Goal: Information Seeking & Learning: Learn about a topic

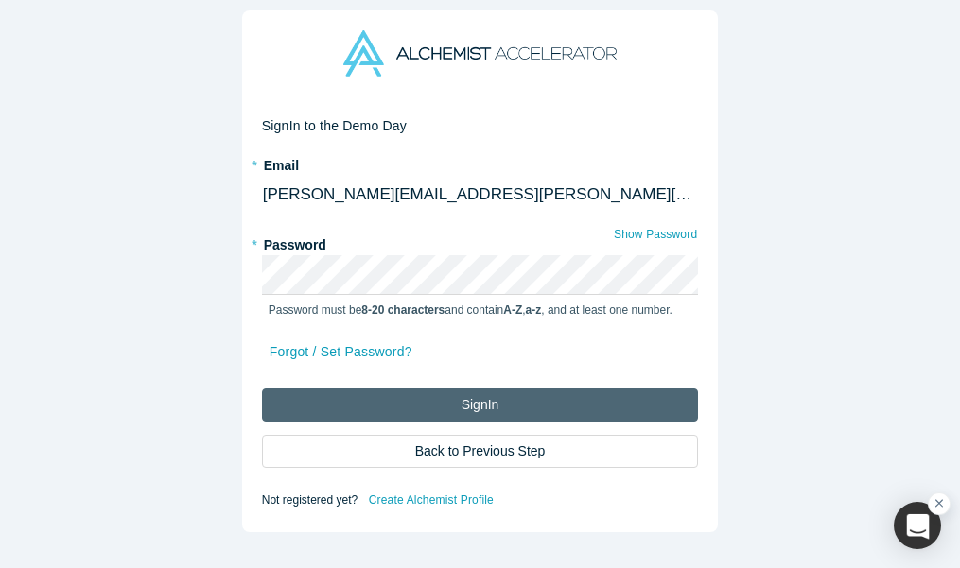
click at [484, 408] on button "Sign In" at bounding box center [480, 405] width 437 height 33
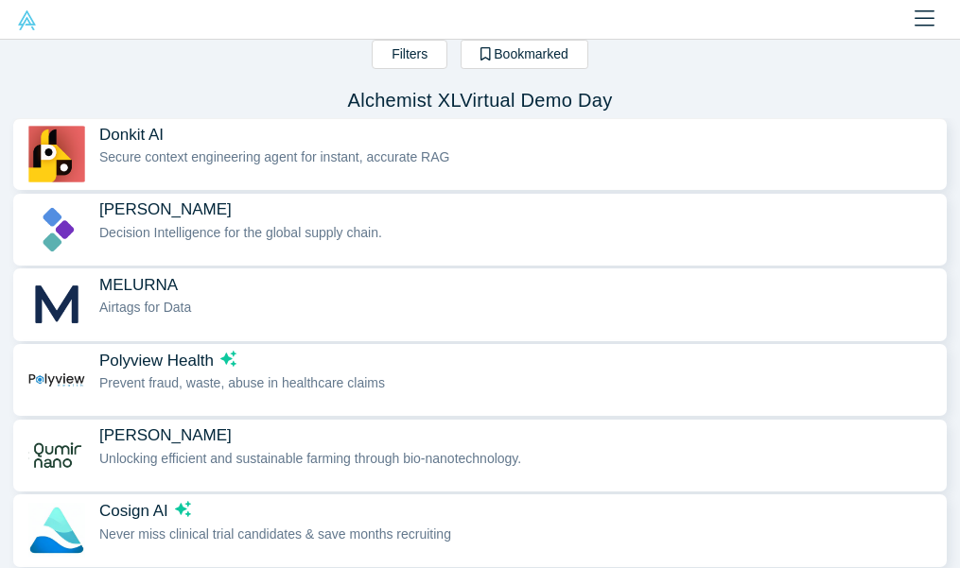
click at [164, 143] on span "Donkit AI" at bounding box center [131, 135] width 64 height 20
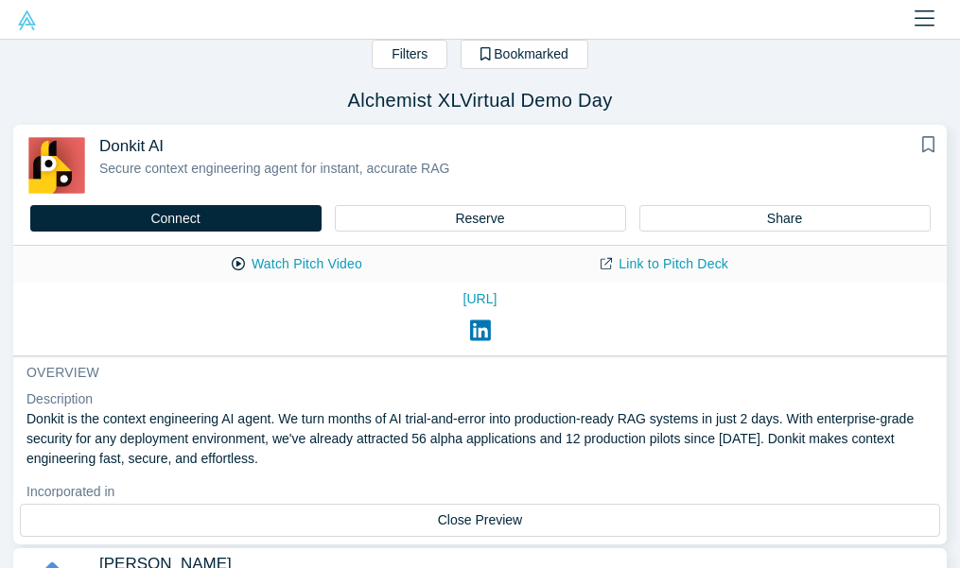
click at [112, 86] on div "Filters AI Artificial Intelligence B2B SaaS AI (Artificial Intelligence) Data A…" at bounding box center [480, 304] width 960 height 529
click at [914, 20] on icon "Close" at bounding box center [924, 19] width 20 height 23
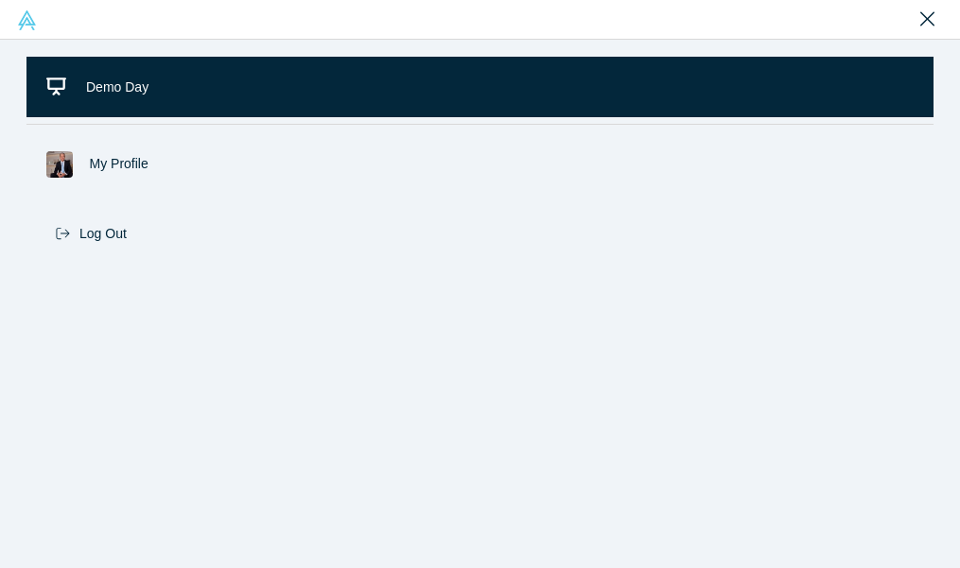
click at [352, 95] on link "Demo Day" at bounding box center [479, 87] width 907 height 61
click at [352, 95] on div "Demo Day My Profile Log Out Filters AI Artificial Intelligence B2B SaaS AI (Art…" at bounding box center [480, 284] width 960 height 568
